Goal: Information Seeking & Learning: Learn about a topic

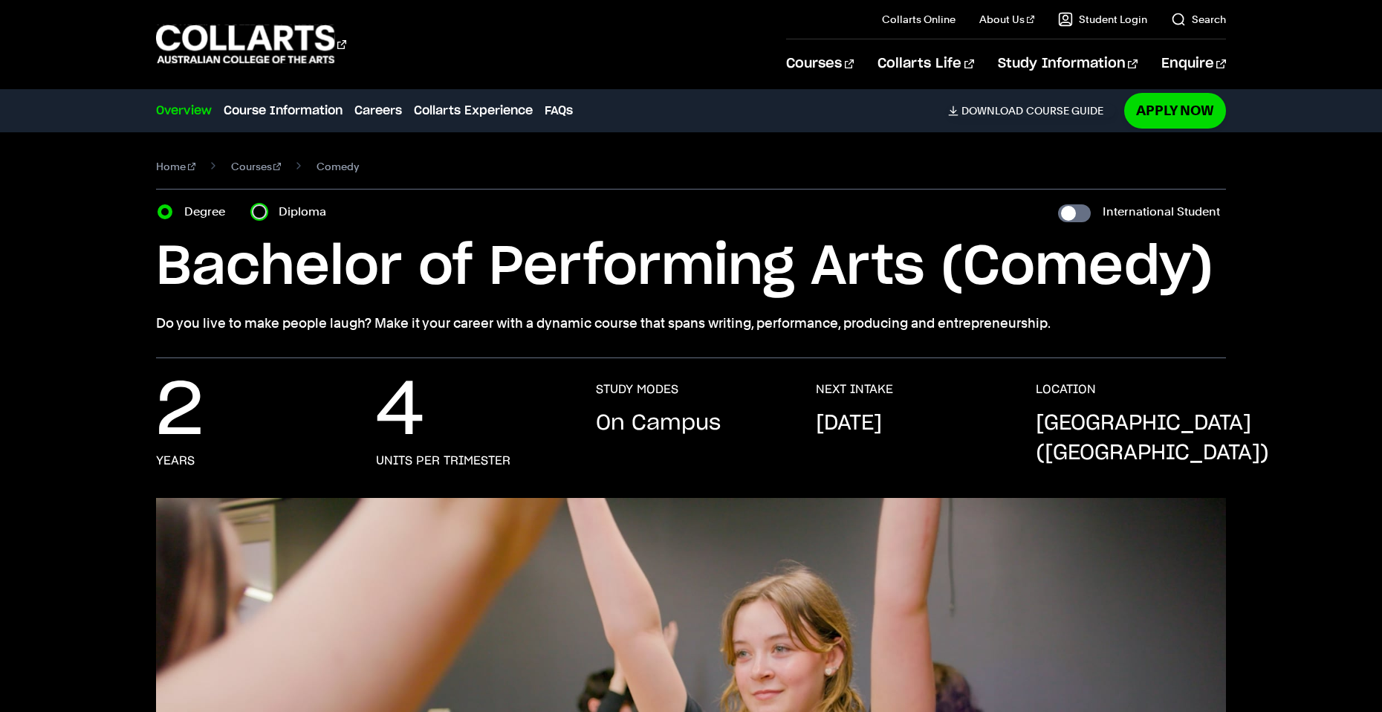
click at [261, 213] on input "Diploma" at bounding box center [259, 211] width 15 height 15
radio input "true"
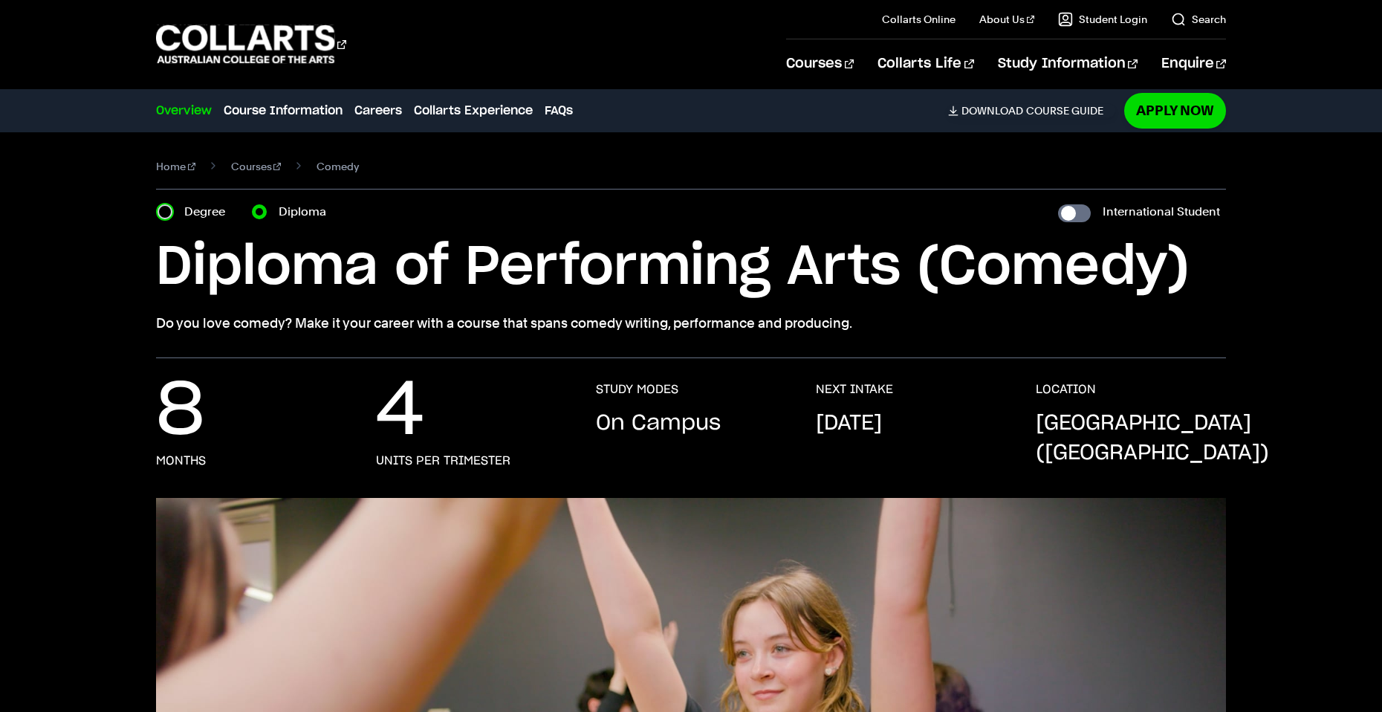
click at [169, 216] on input "Degree" at bounding box center [165, 211] width 15 height 15
radio input "true"
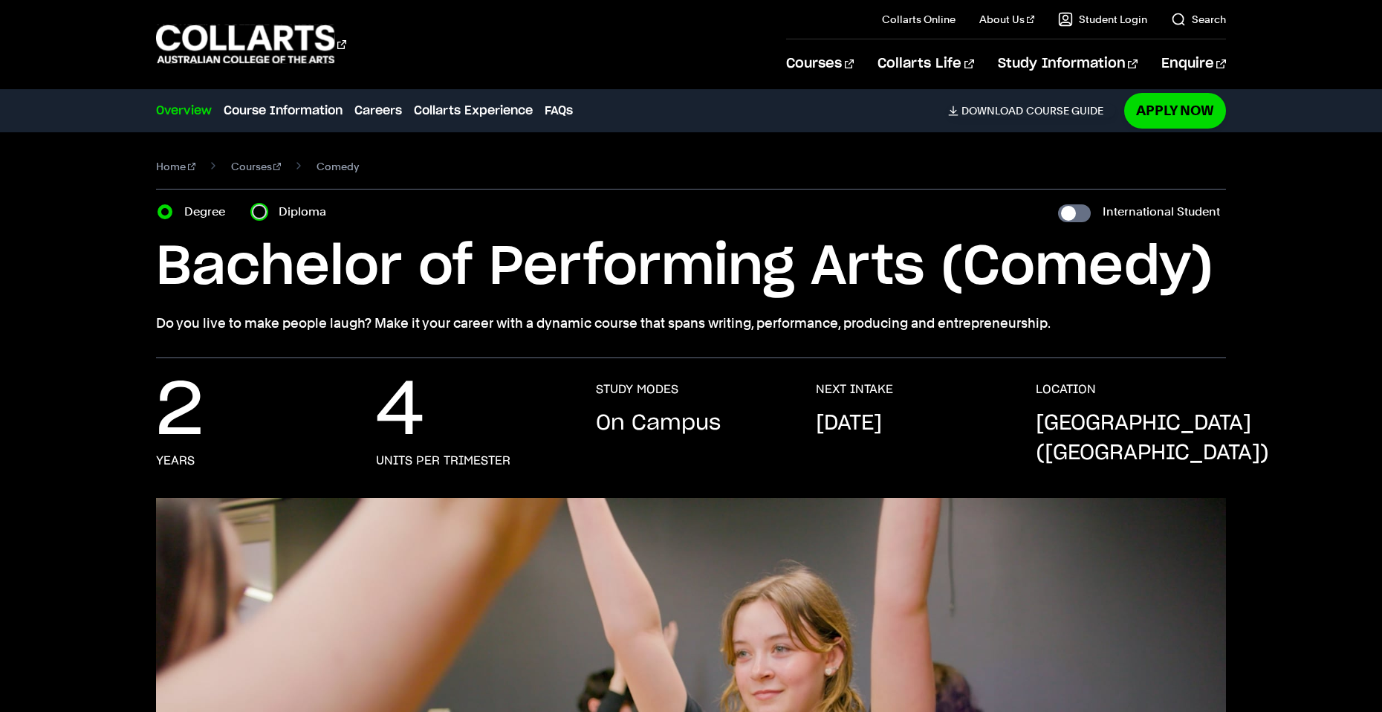
click at [255, 210] on input "Diploma" at bounding box center [259, 211] width 15 height 15
radio input "true"
